Goal: Transaction & Acquisition: Purchase product/service

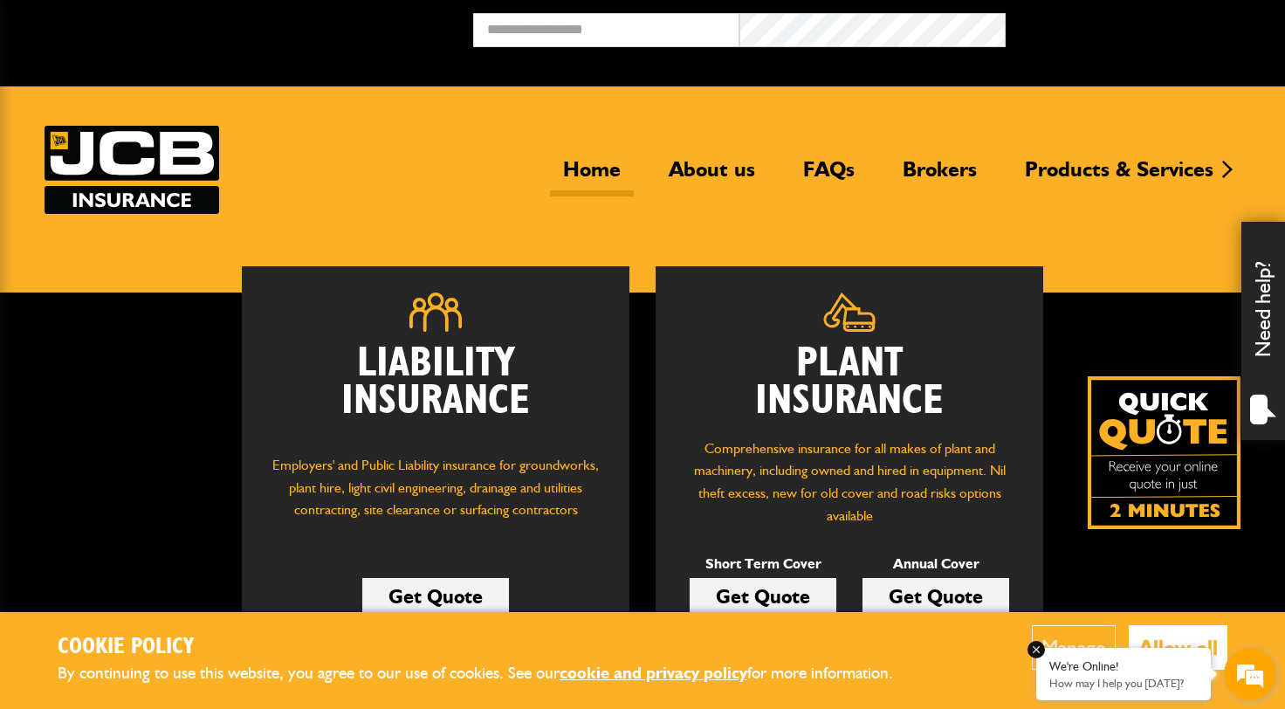
click at [1184, 655] on div "We're Online! How may I help you [DATE]?" at bounding box center [1123, 674] width 175 height 52
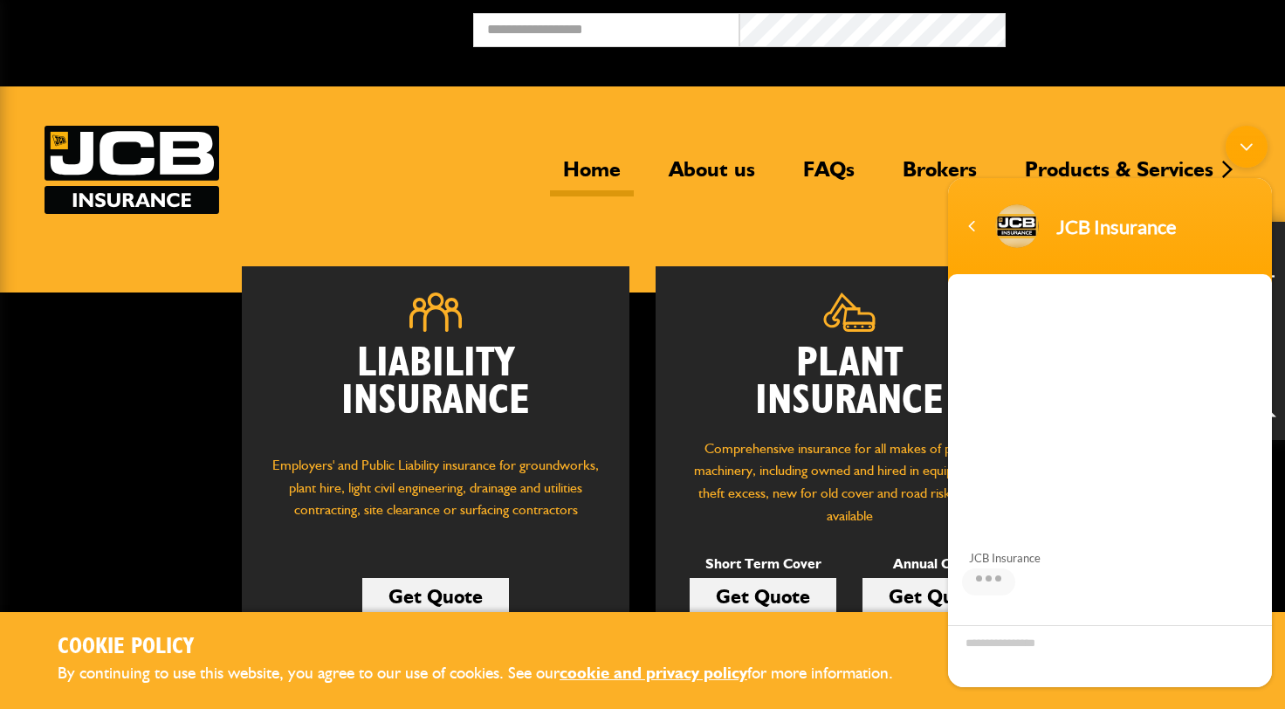
click at [1246, 145] on div "Minimize live chat window" at bounding box center [1247, 147] width 42 height 42
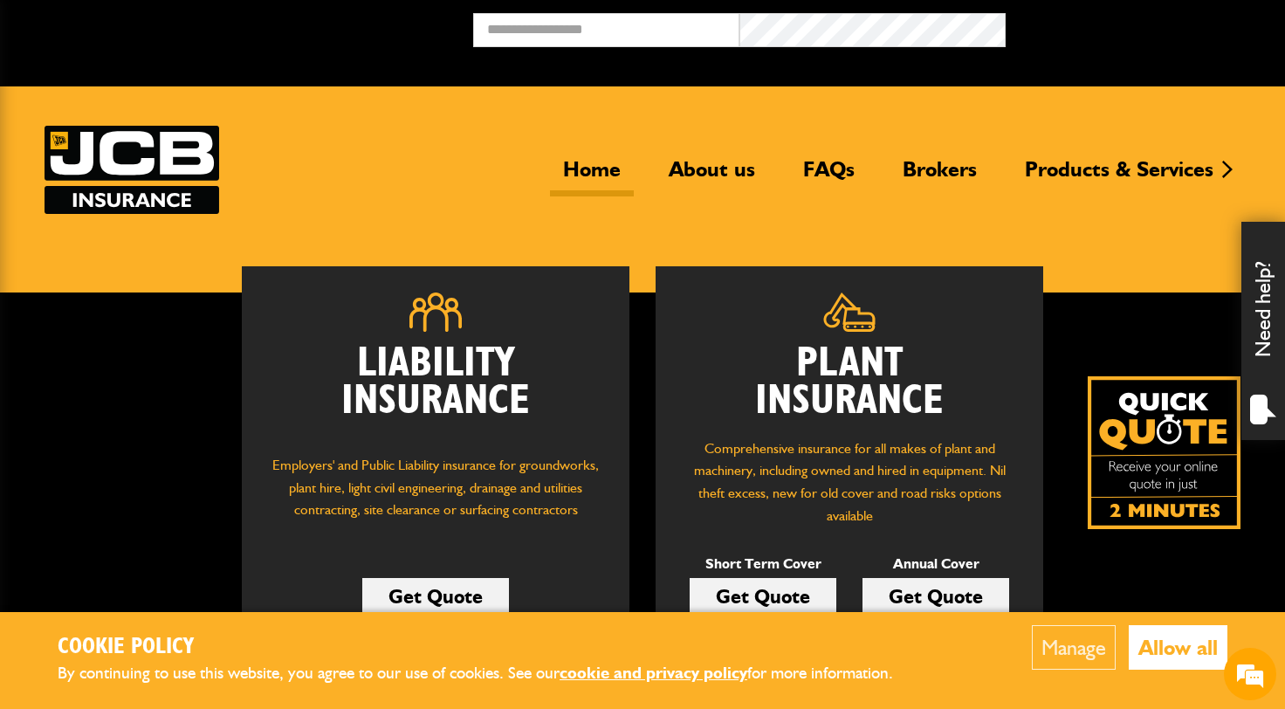
click at [1191, 663] on button "Allow all" at bounding box center [1178, 647] width 99 height 45
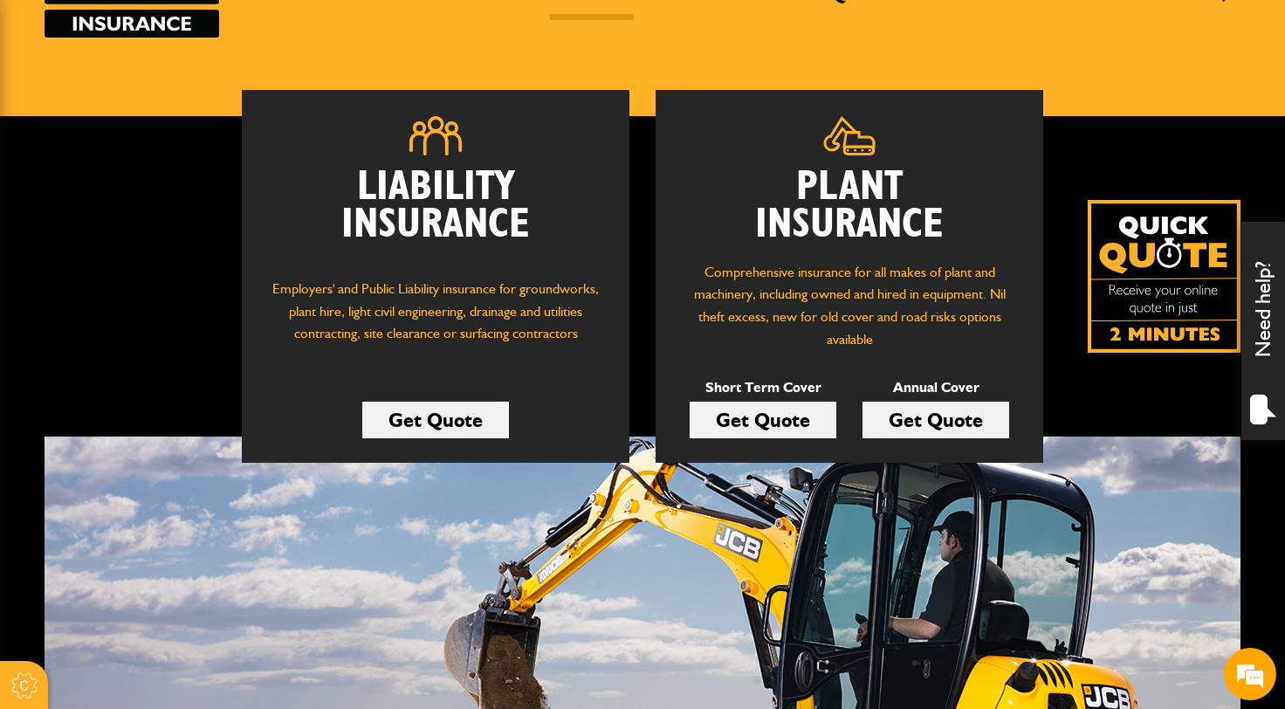
scroll to position [182, 0]
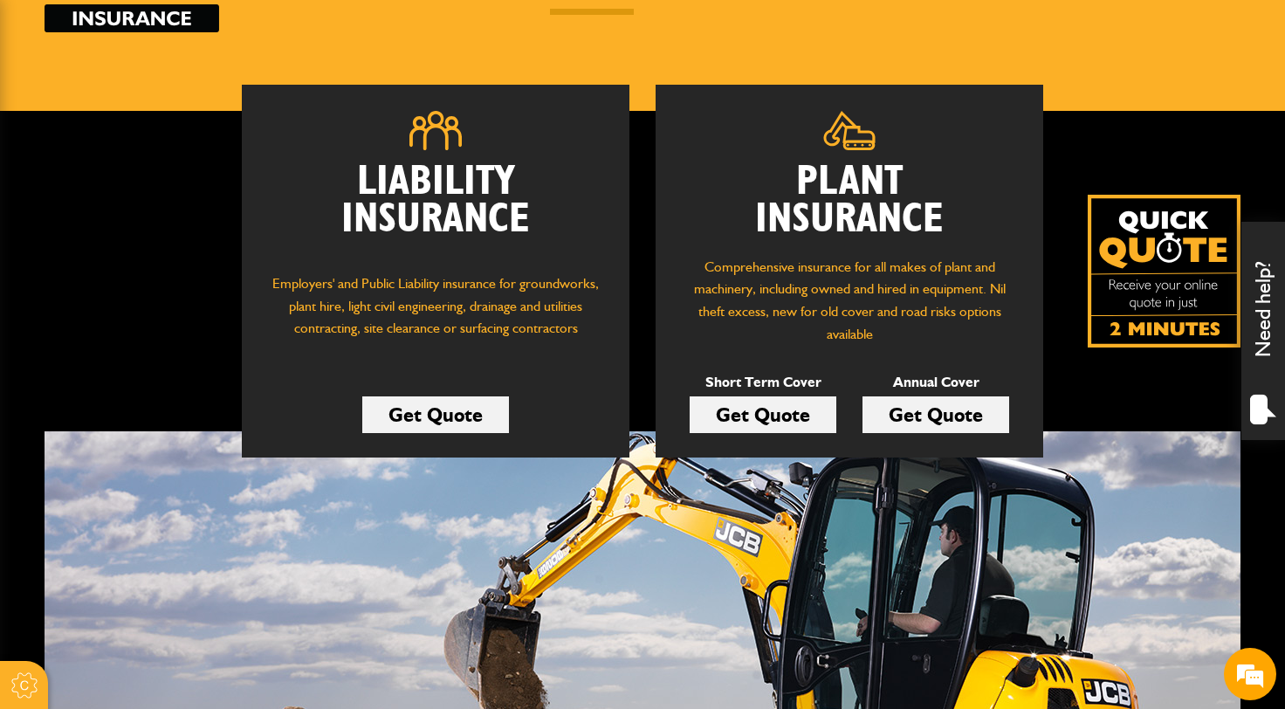
click at [755, 423] on link "Get Quote" at bounding box center [763, 414] width 147 height 37
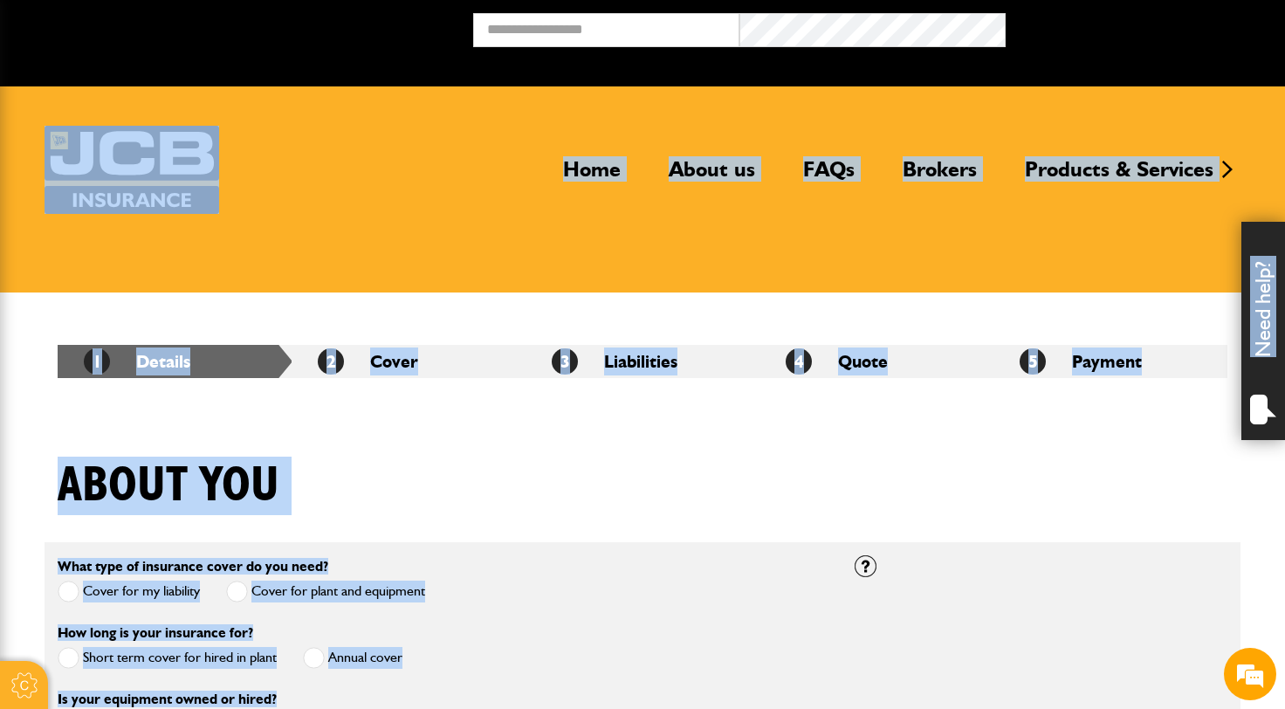
click at [89, 365] on span "1" at bounding box center [97, 361] width 26 height 26
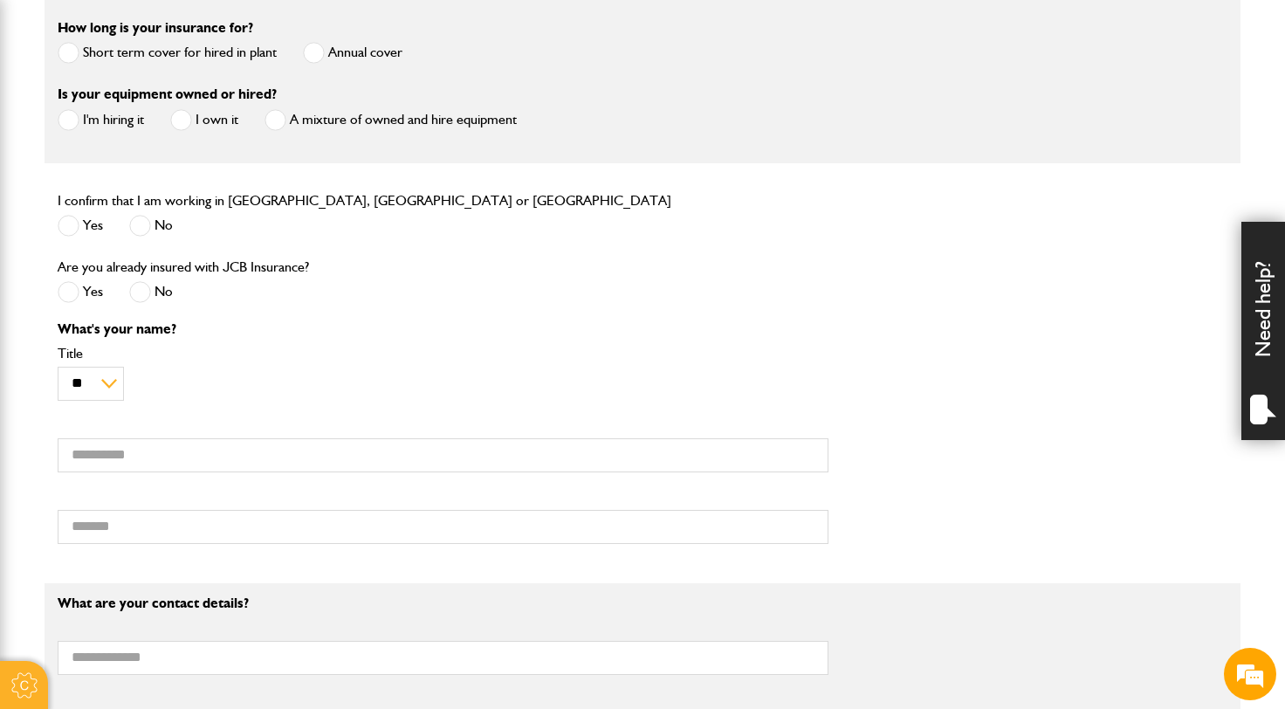
scroll to position [608, 0]
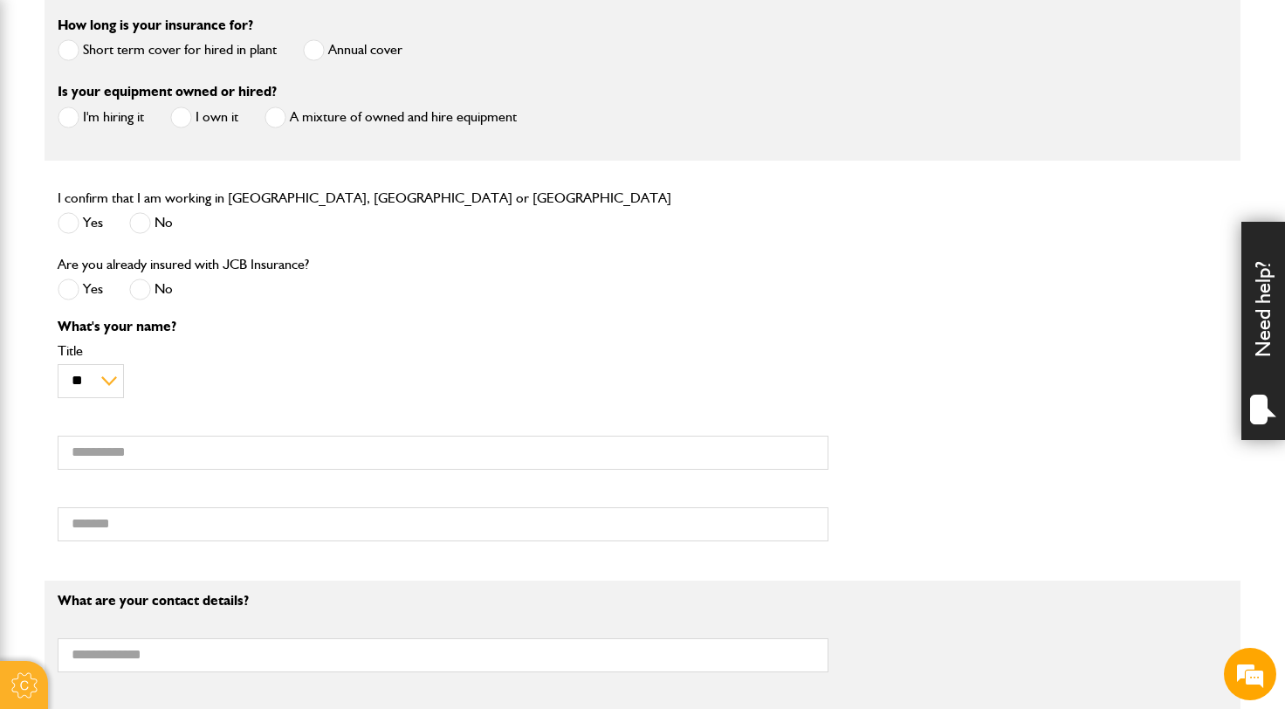
click at [77, 212] on div "Yes" at bounding box center [80, 225] width 45 height 29
click at [72, 209] on div "I confirm that I am working in [GEOGRAPHIC_DATA], [GEOGRAPHIC_DATA] or [GEOGRAP…" at bounding box center [365, 213] width 614 height 53
click at [68, 228] on span at bounding box center [69, 223] width 22 height 22
